Goal: Find specific page/section: Find specific page/section

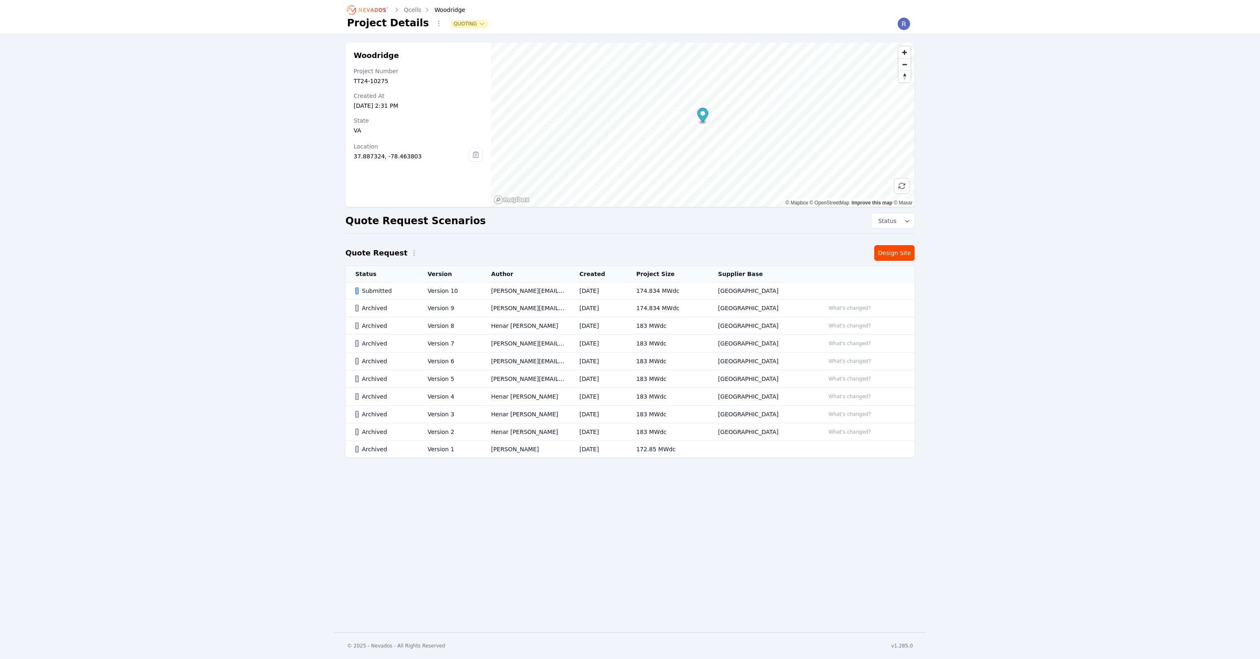
click at [368, 7] on icon "Breadcrumb" at bounding box center [367, 9] width 45 height 13
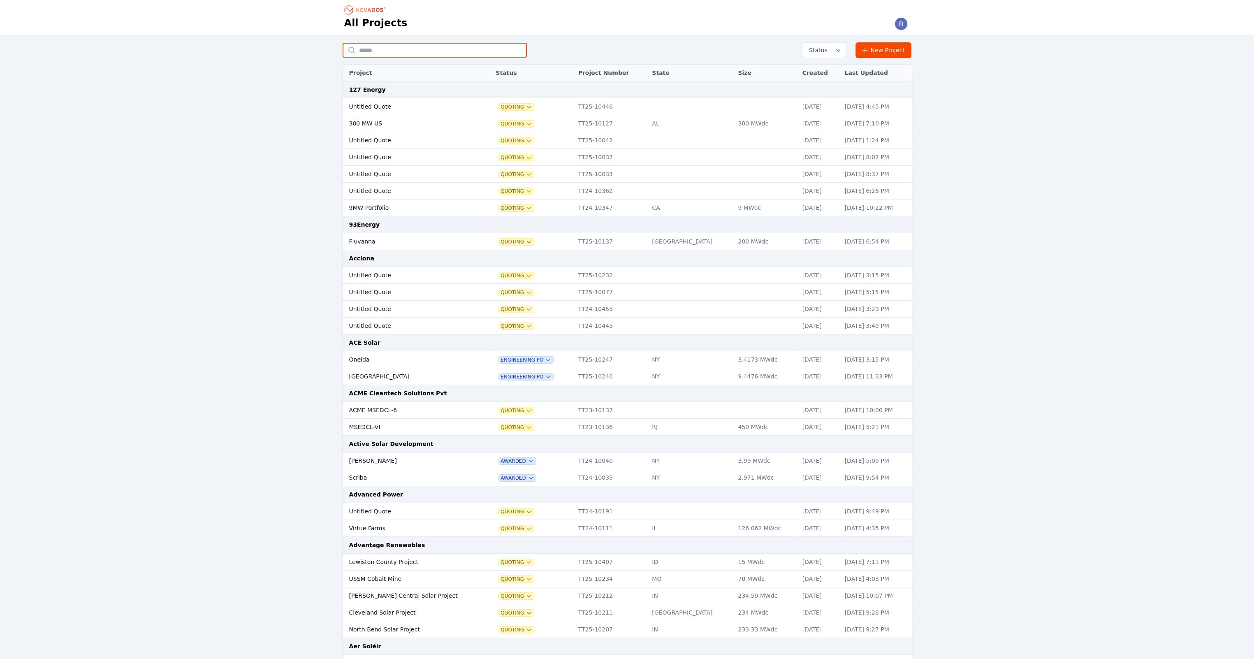
click at [381, 51] on input "text" at bounding box center [434, 50] width 184 height 15
type input "*********"
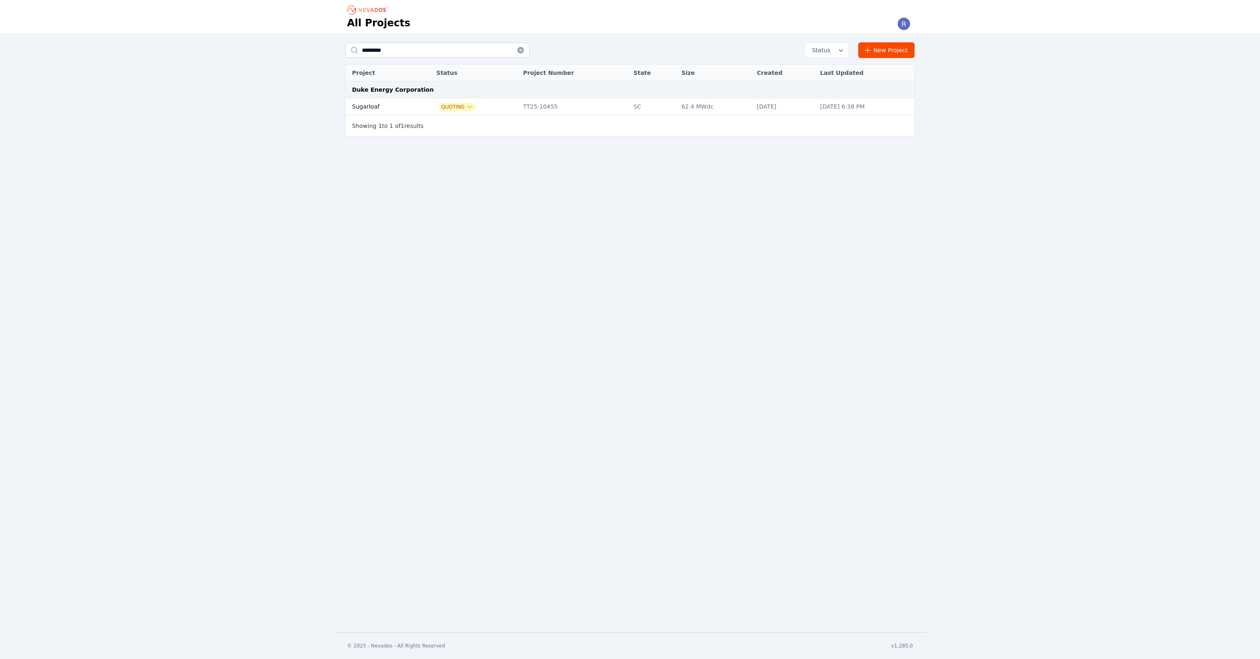
click at [392, 108] on td "Sugarloaf" at bounding box center [381, 106] width 72 height 17
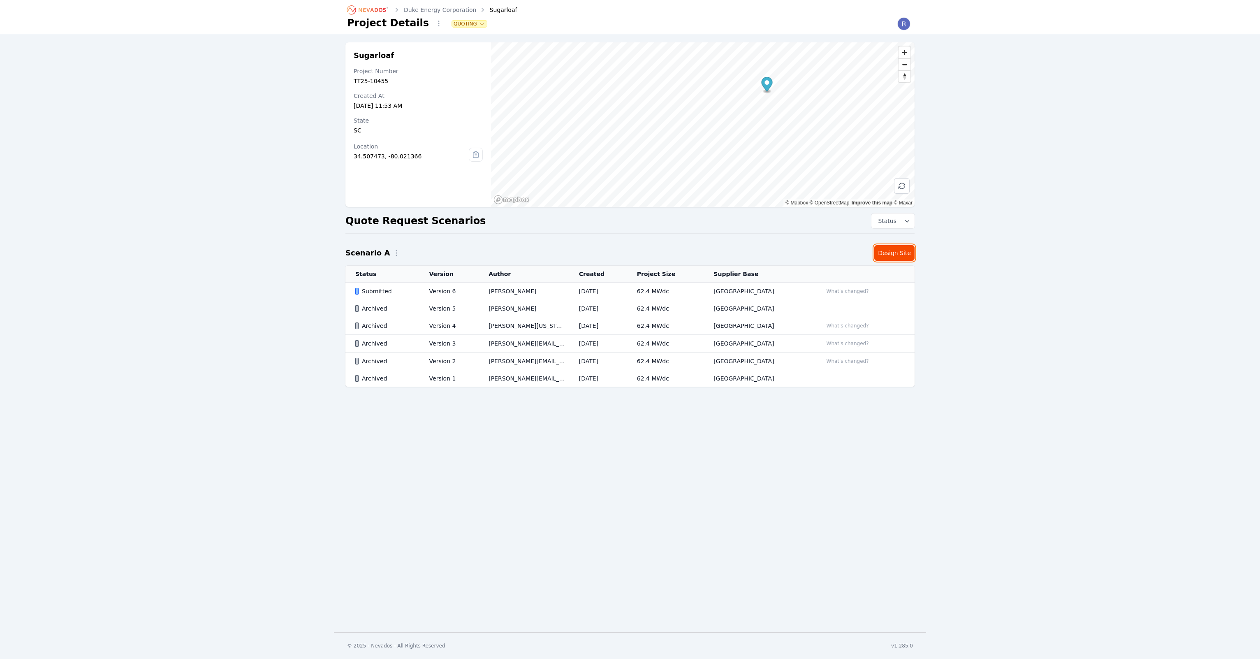
click at [893, 252] on link "Design Site" at bounding box center [894, 253] width 40 height 16
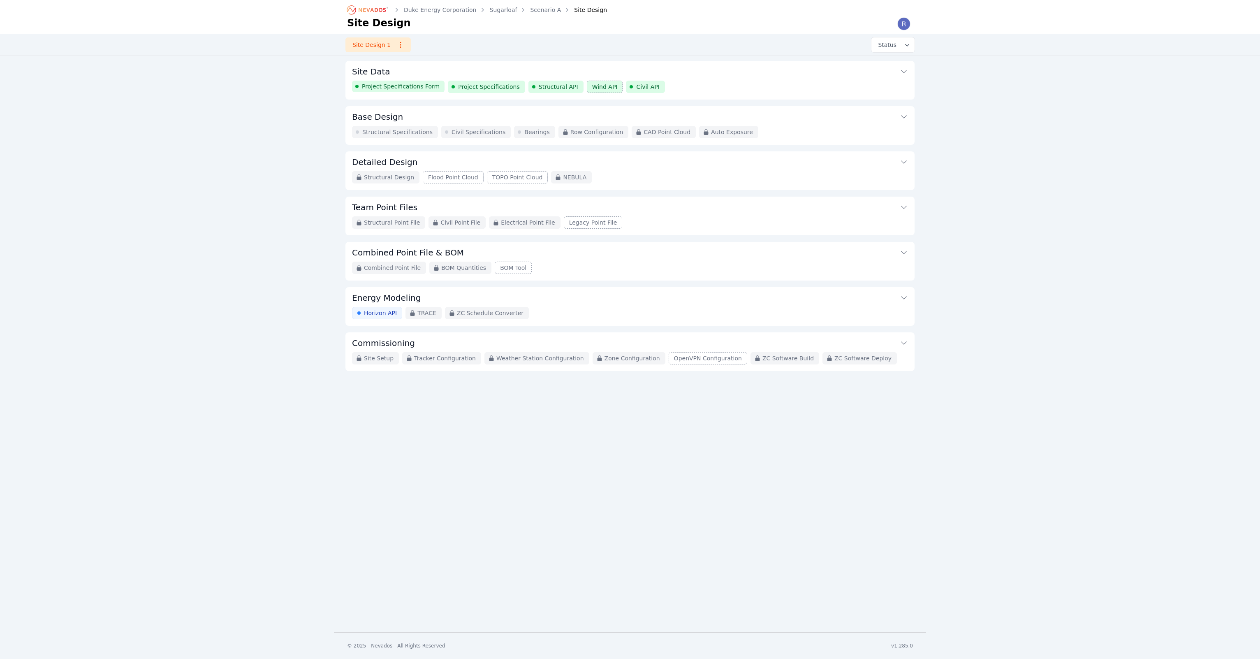
click at [492, 88] on span "Project Specifications" at bounding box center [489, 87] width 62 height 8
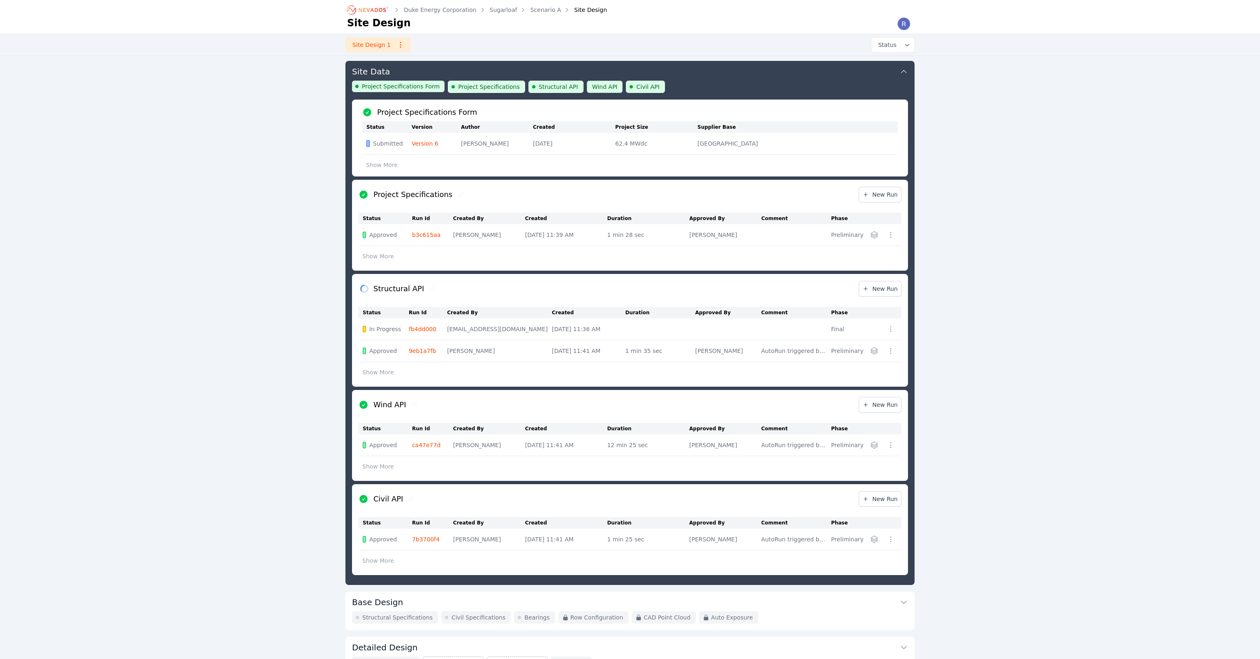
click at [873, 234] on icon "button" at bounding box center [874, 234] width 7 height 7
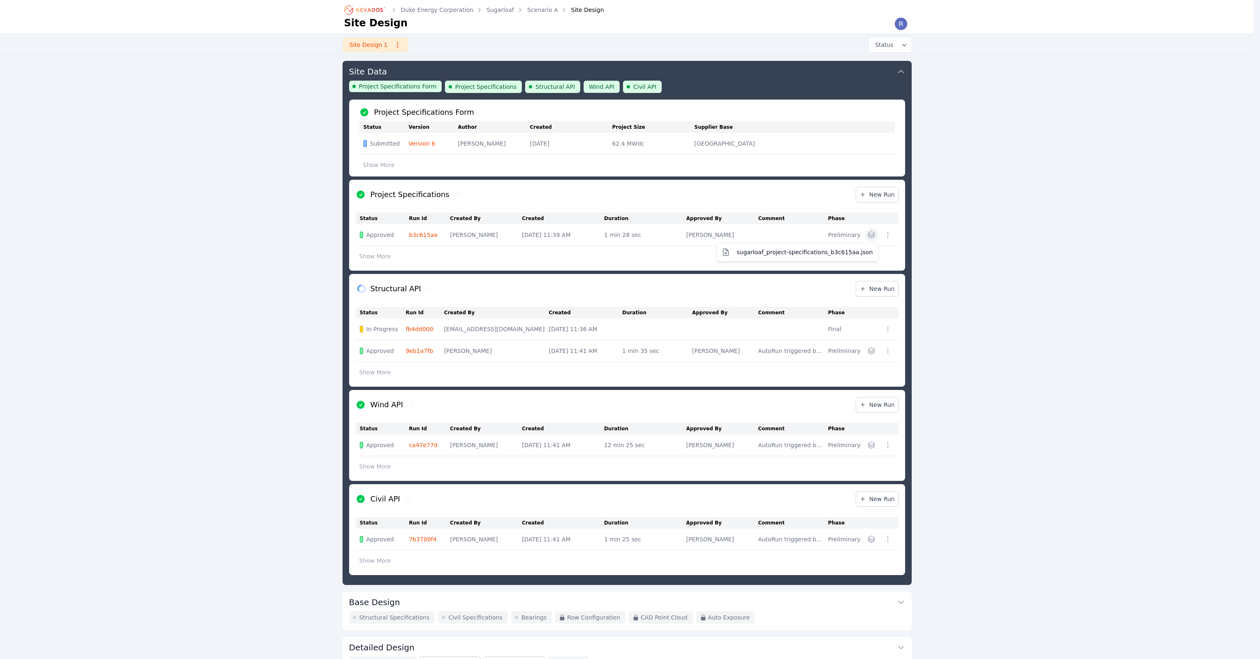
click at [954, 229] on div "Duke Energy Corporation Sugarloaf Scenario A Site Design Site Design Site Desig…" at bounding box center [627, 431] width 1254 height 863
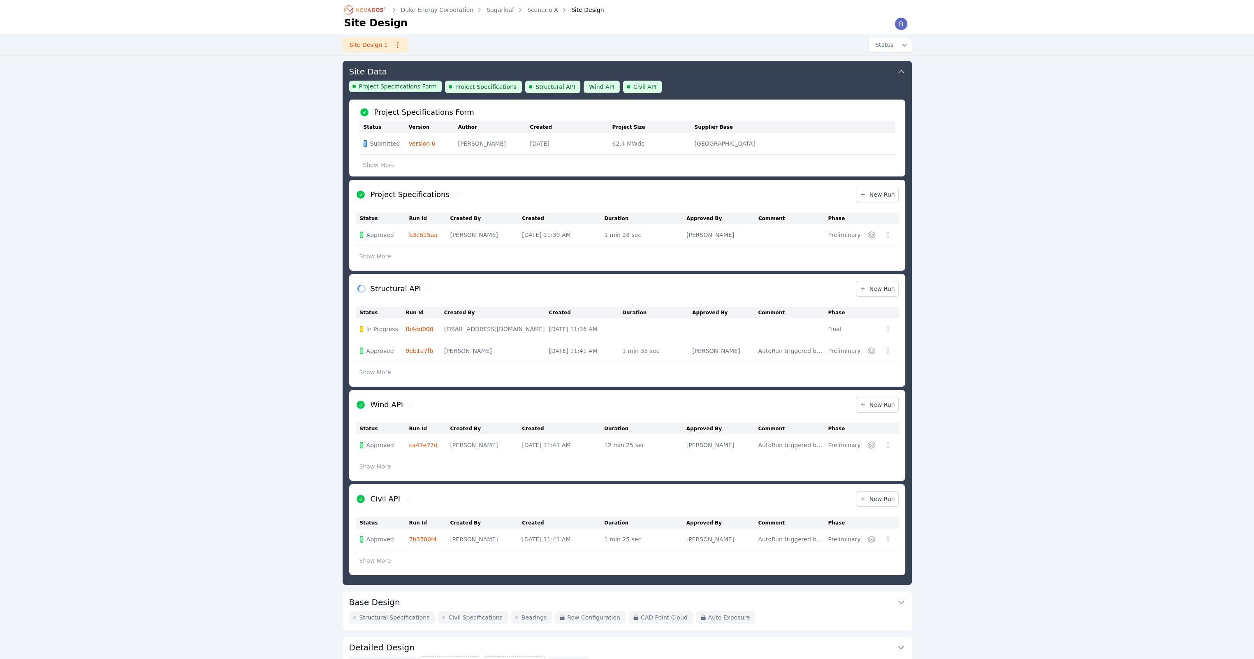
click at [790, 49] on div "Site Design 1 Status" at bounding box center [627, 44] width 592 height 21
click at [778, 79] on button "Site Data" at bounding box center [627, 71] width 556 height 20
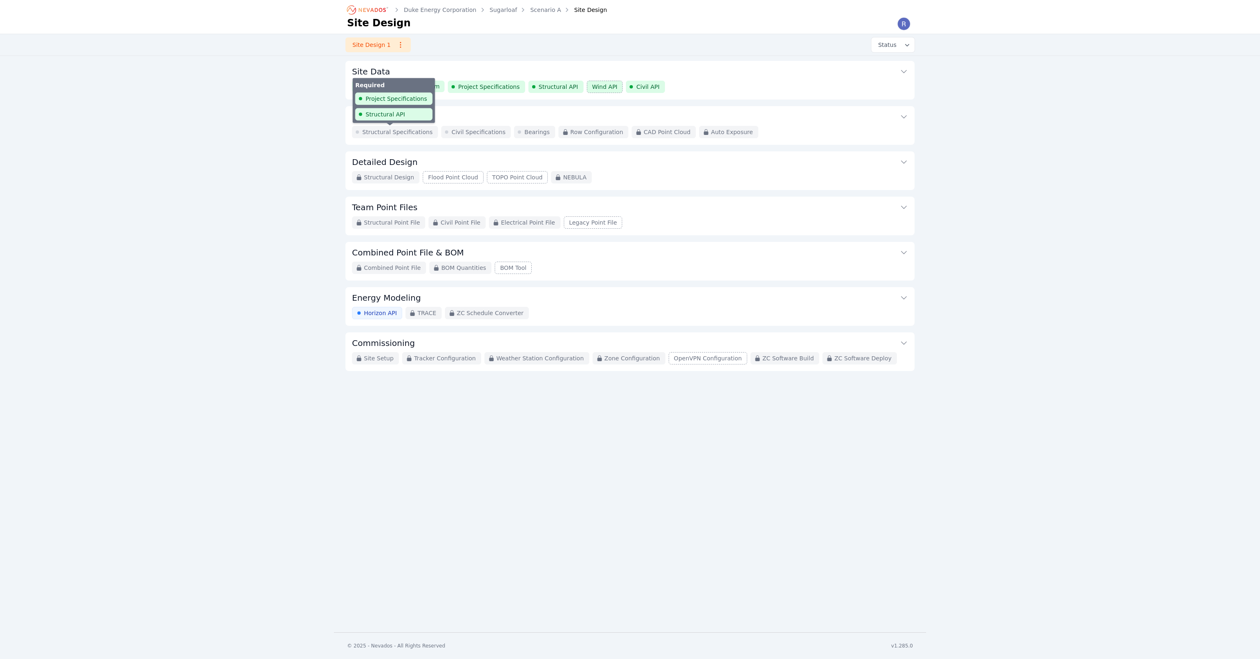
click at [381, 134] on span "Structural Specifications" at bounding box center [397, 132] width 70 height 8
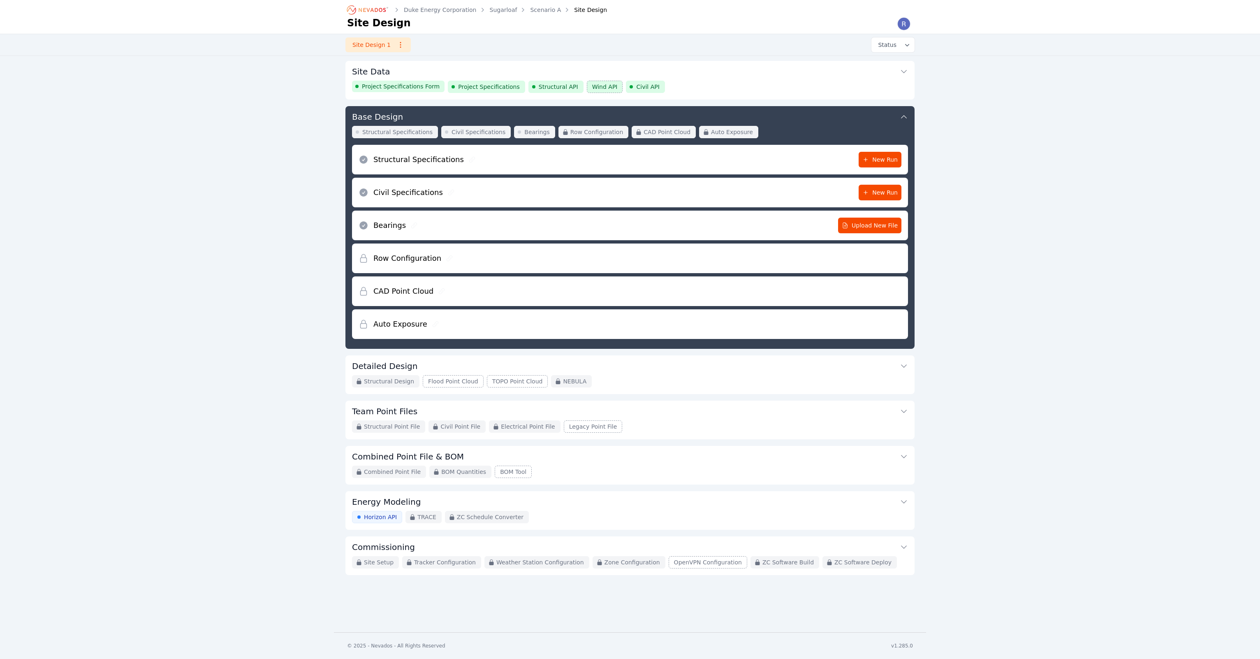
click at [676, 160] on div "Structural Specifications New Run" at bounding box center [630, 160] width 543 height 30
click at [845, 81] on div "Project Specifications Form Project Specifications Structural API Wind API Civi…" at bounding box center [630, 87] width 556 height 12
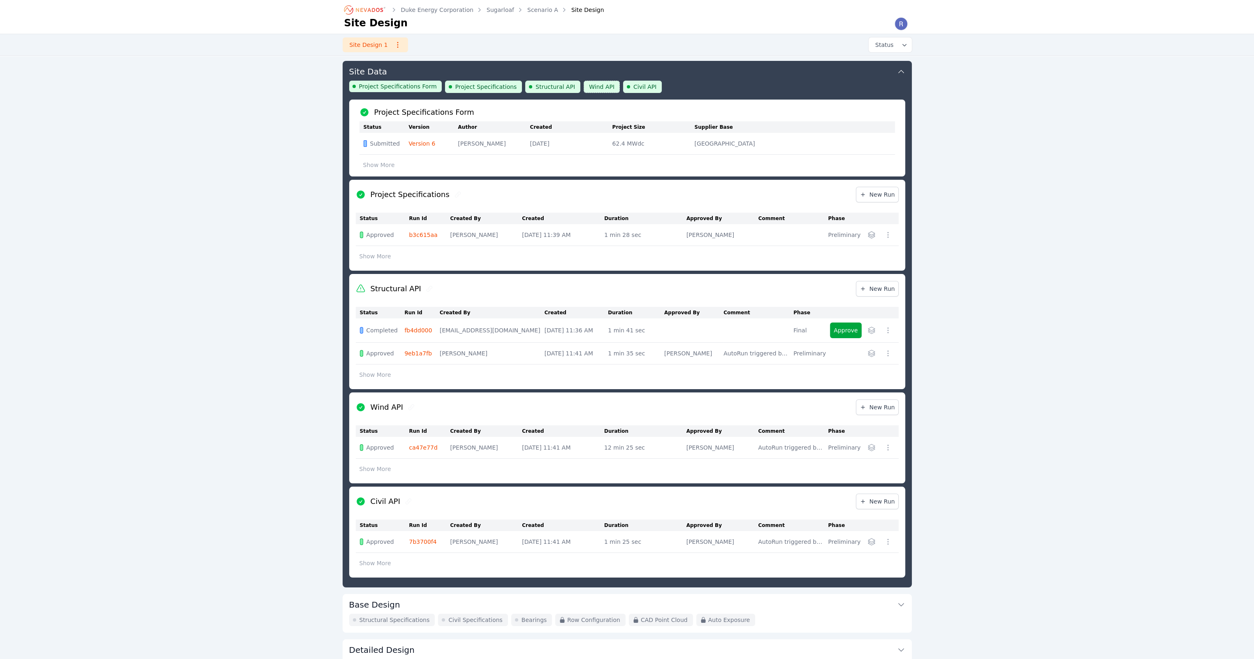
click at [995, 445] on div "Duke Energy Corporation Sugarloaf Scenario A Site Design Site Design Site Desig…" at bounding box center [627, 432] width 1254 height 865
click at [896, 412] on link "New Run" at bounding box center [877, 407] width 43 height 16
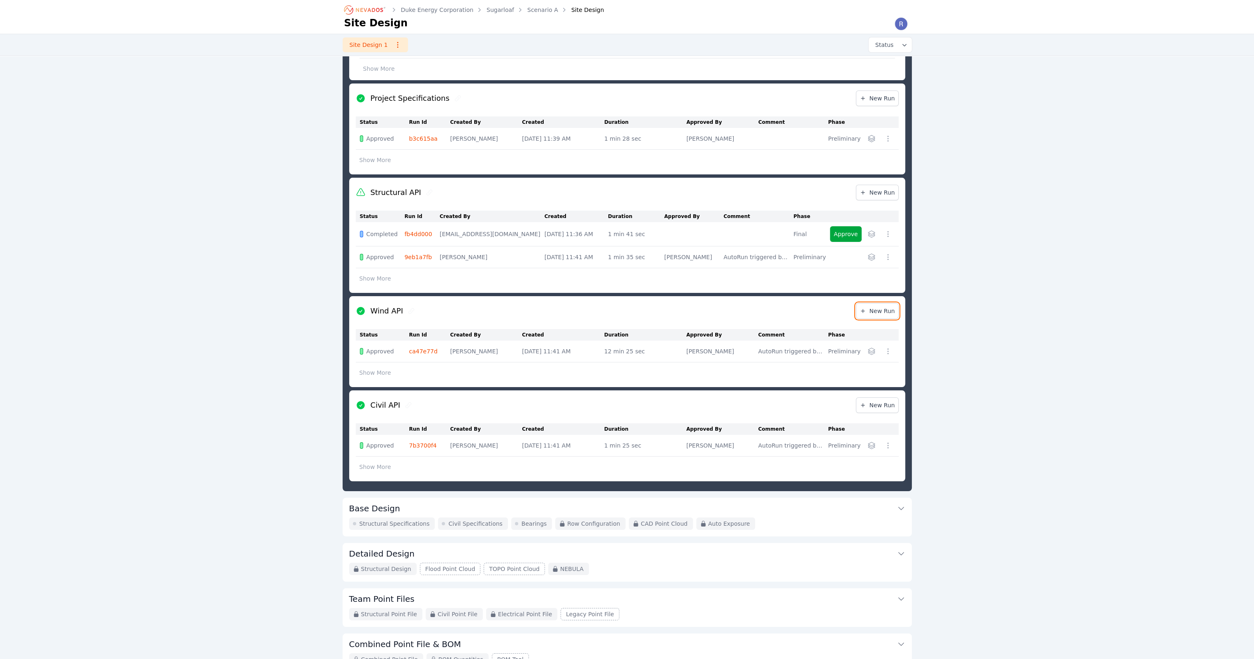
scroll to position [206, 0]
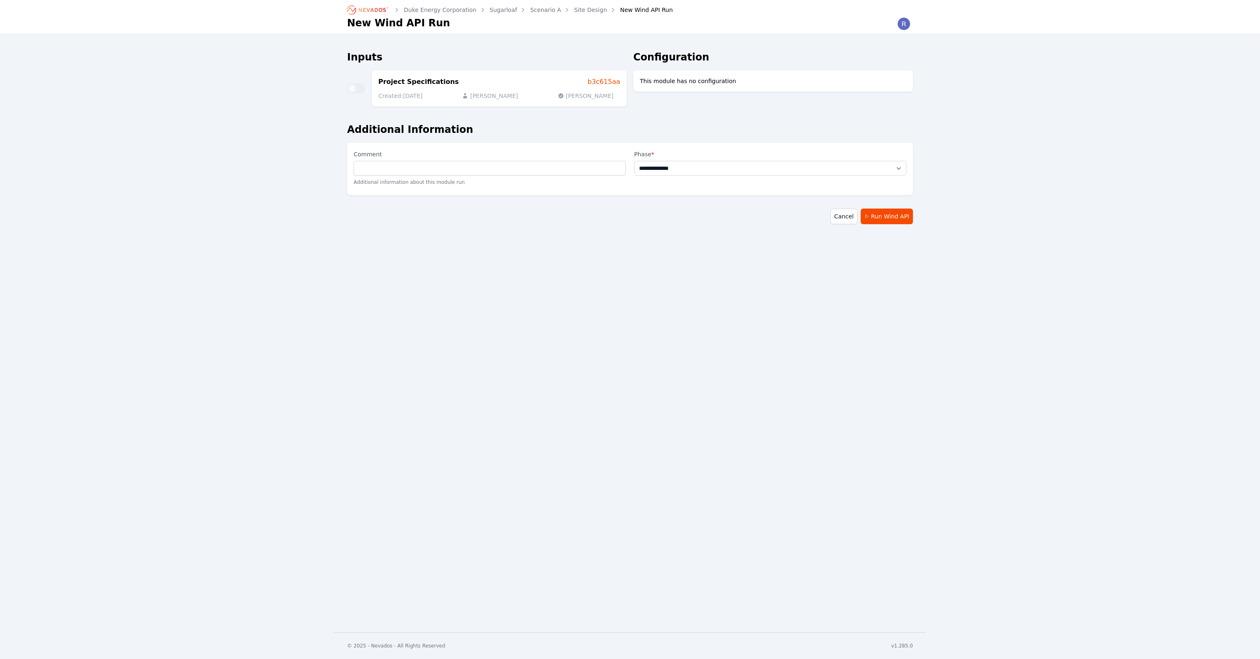
click at [566, 325] on div "**********" at bounding box center [630, 316] width 1260 height 632
